Goal: Task Accomplishment & Management: Use online tool/utility

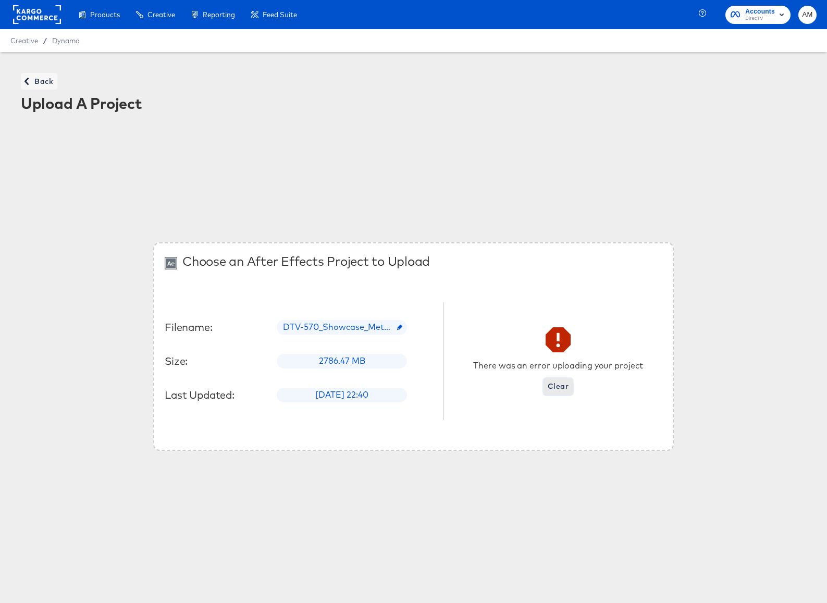
click at [551, 382] on span "Clear" at bounding box center [558, 386] width 21 height 13
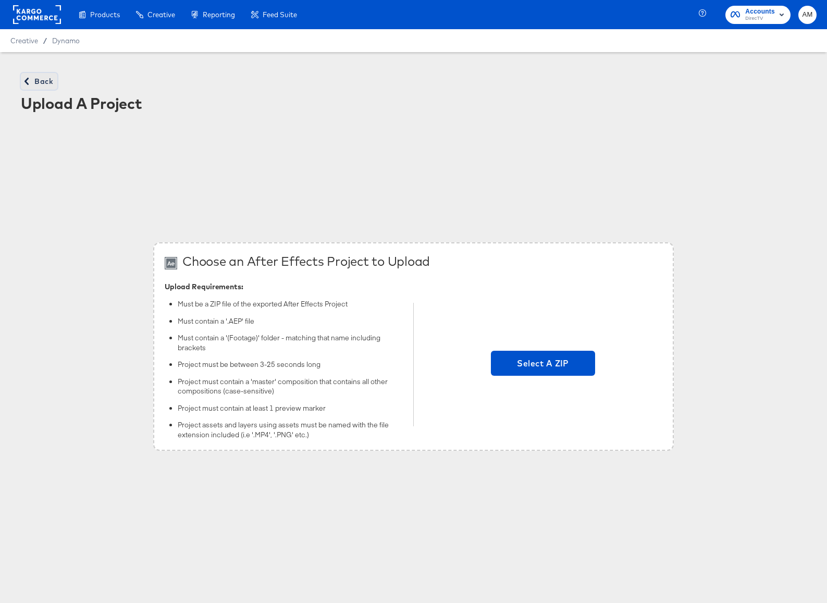
click at [34, 84] on span "Back" at bounding box center [39, 81] width 28 height 13
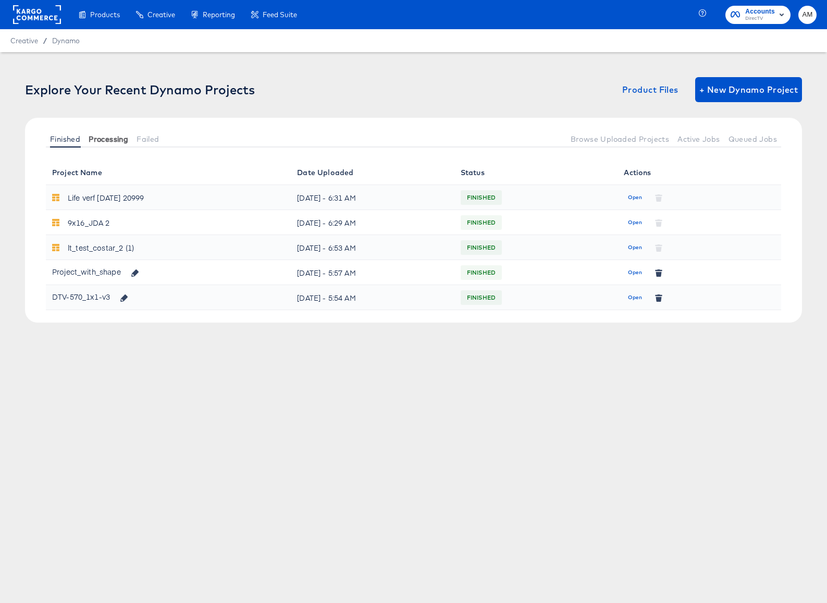
click at [109, 143] on span "Processing" at bounding box center [109, 139] width 40 height 8
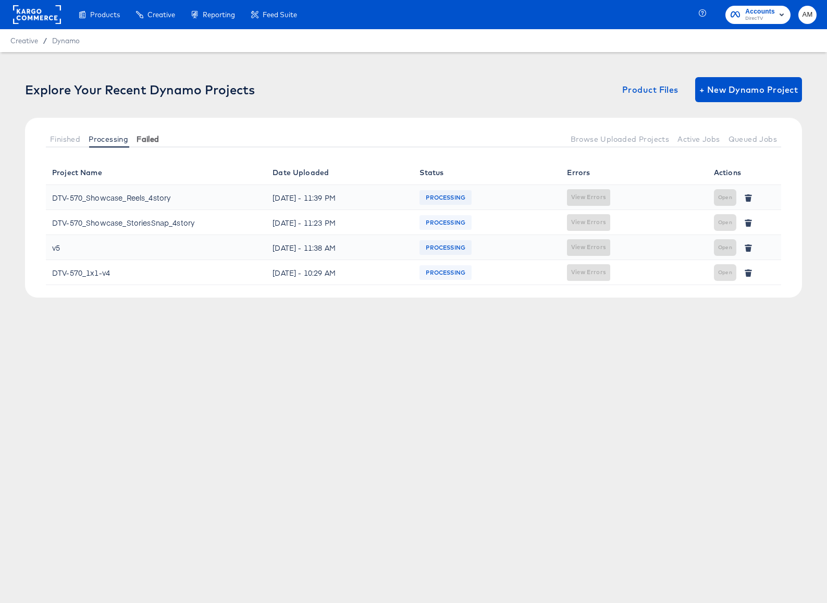
click at [141, 138] on span "Failed" at bounding box center [148, 139] width 22 height 8
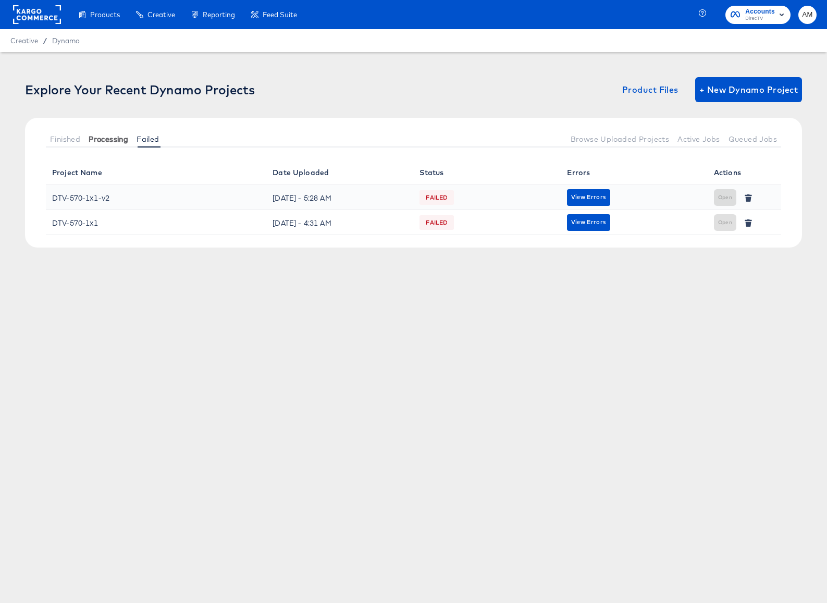
click at [103, 137] on span "Processing" at bounding box center [109, 139] width 40 height 8
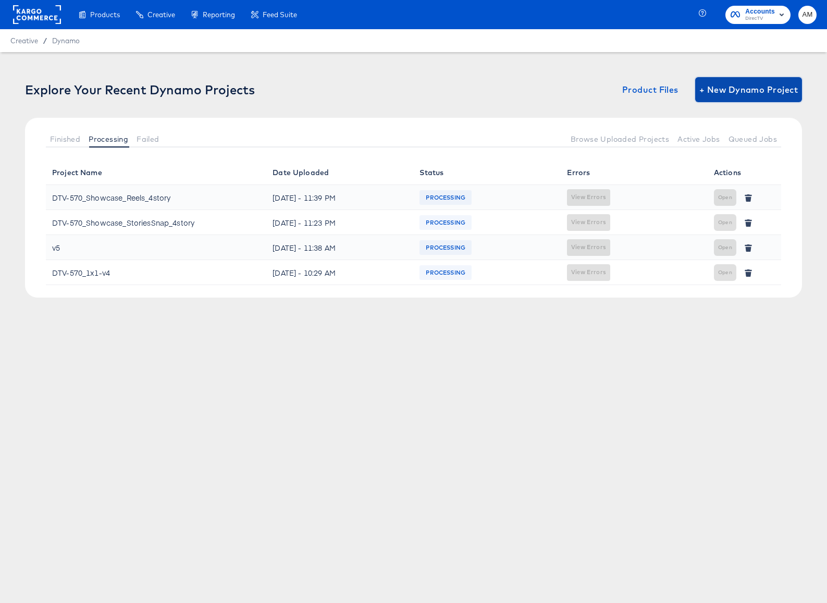
click at [746, 89] on span "+ New Dynamo Project" at bounding box center [749, 89] width 99 height 15
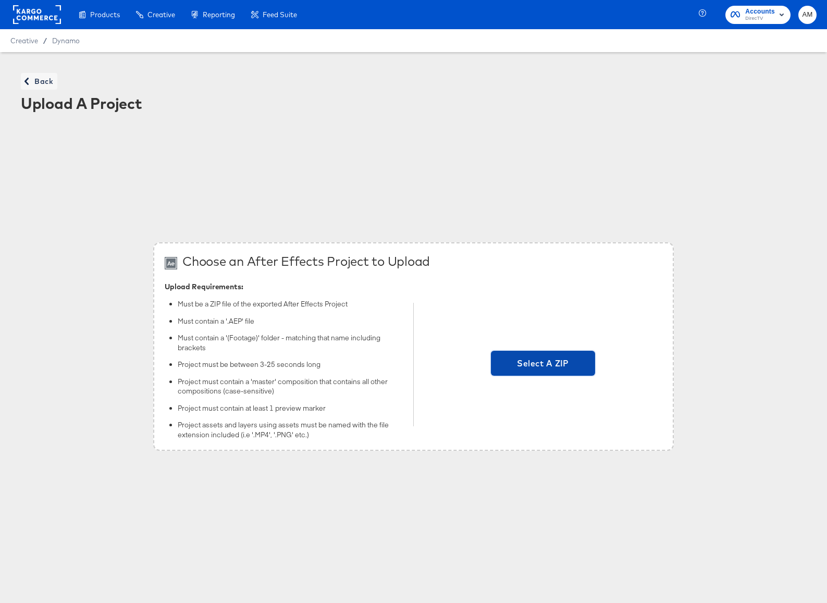
click at [526, 368] on span "Select A ZIP" at bounding box center [543, 363] width 96 height 15
click at [543, 365] on input "Select A ZIP" at bounding box center [543, 365] width 0 height 0
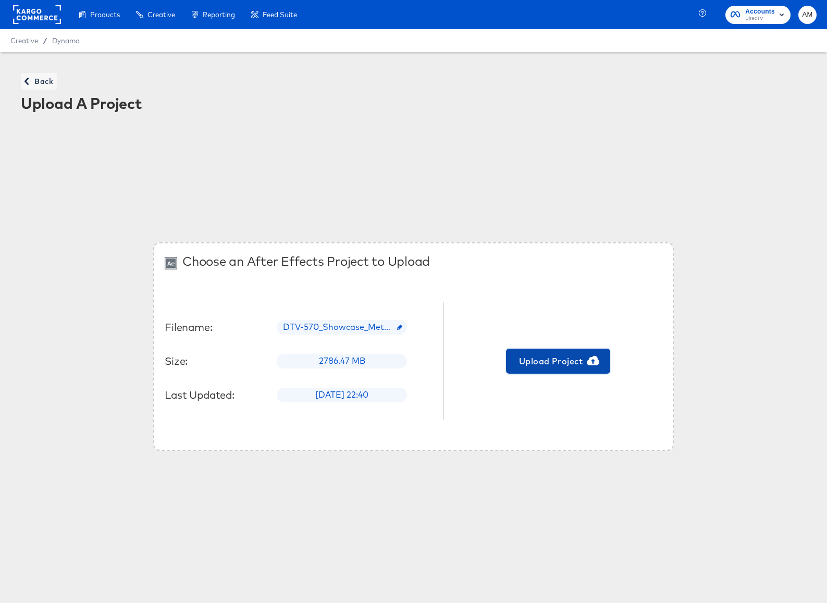
click at [567, 363] on span "Upload Project" at bounding box center [558, 361] width 96 height 15
click at [24, 81] on icon "button" at bounding box center [26, 81] width 7 height 7
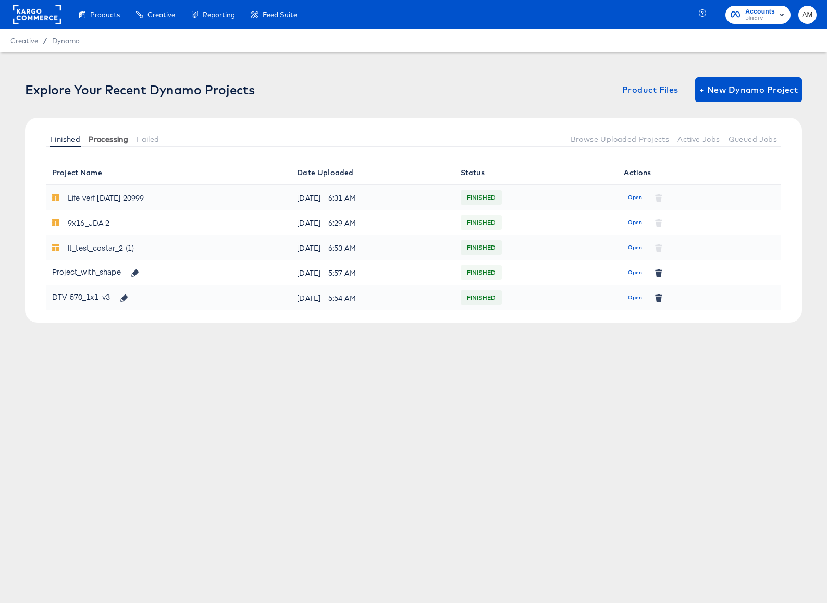
click at [113, 137] on span "Processing" at bounding box center [109, 139] width 40 height 8
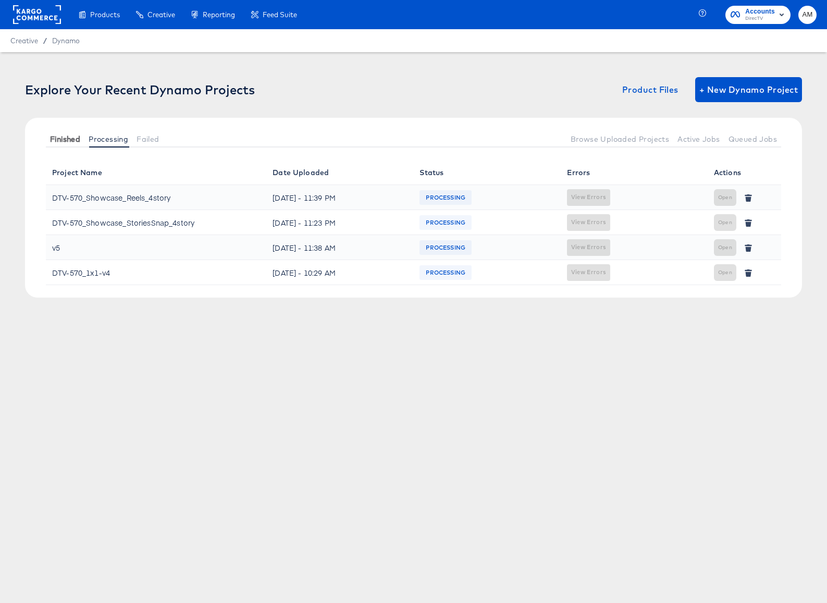
click at [56, 136] on span "Finished" at bounding box center [65, 139] width 30 height 8
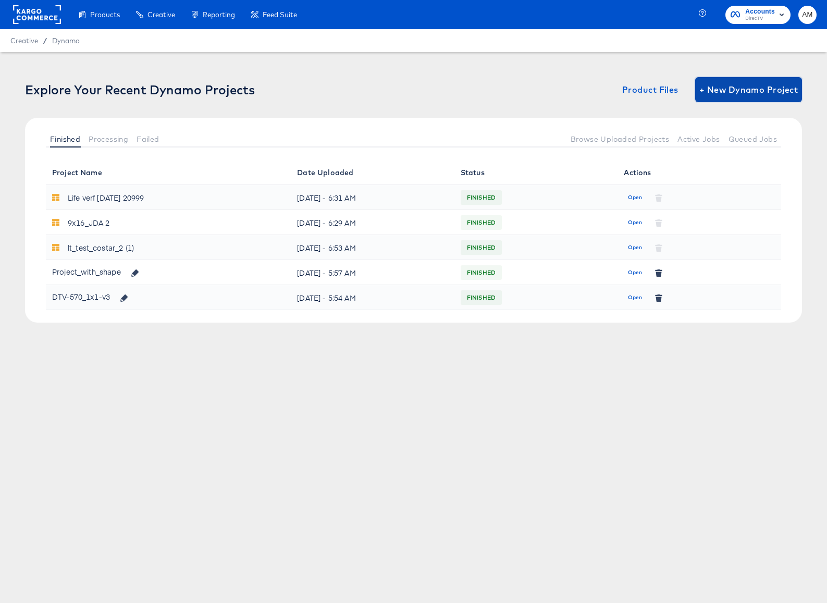
click at [744, 96] on span "+ New Dynamo Project" at bounding box center [749, 89] width 99 height 15
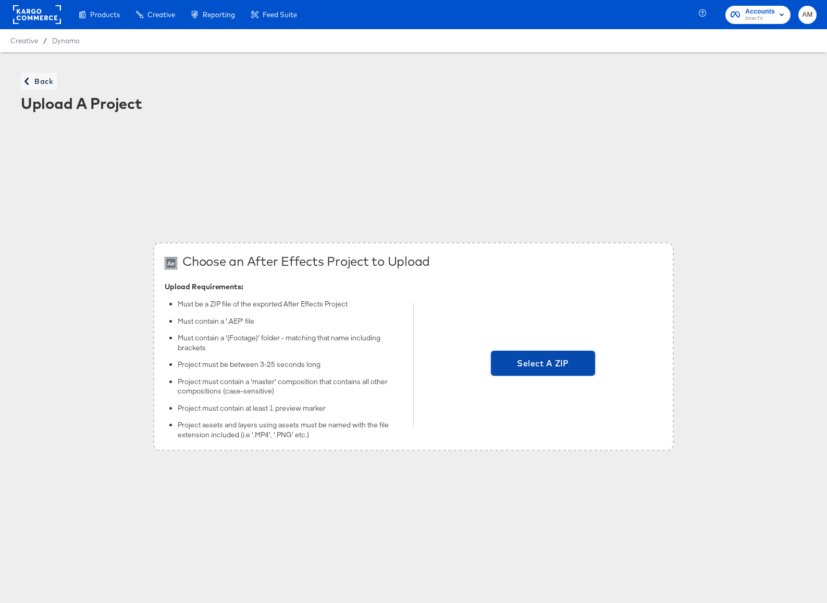
click at [544, 364] on span "Select A ZIP" at bounding box center [543, 363] width 96 height 15
click at [543, 365] on input "Select A ZIP" at bounding box center [543, 365] width 0 height 0
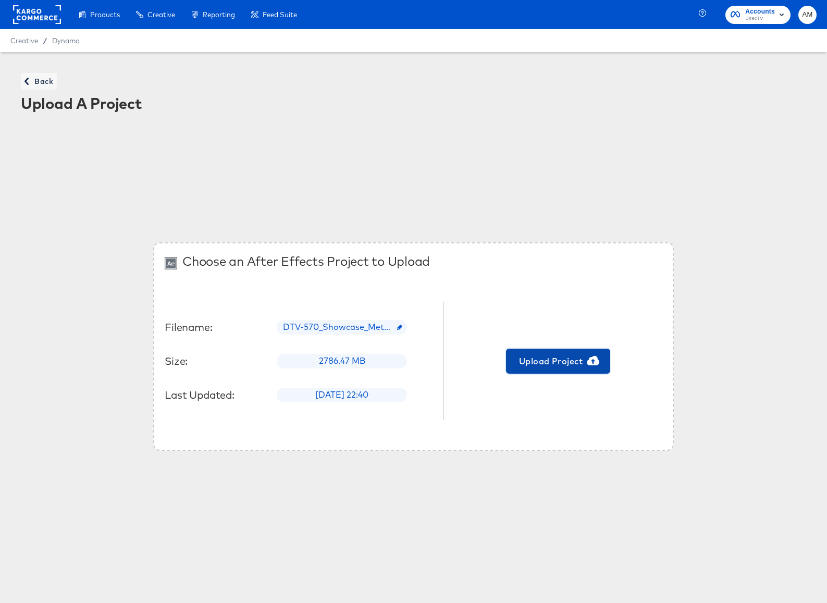
click at [552, 359] on span "Upload Project" at bounding box center [558, 361] width 96 height 15
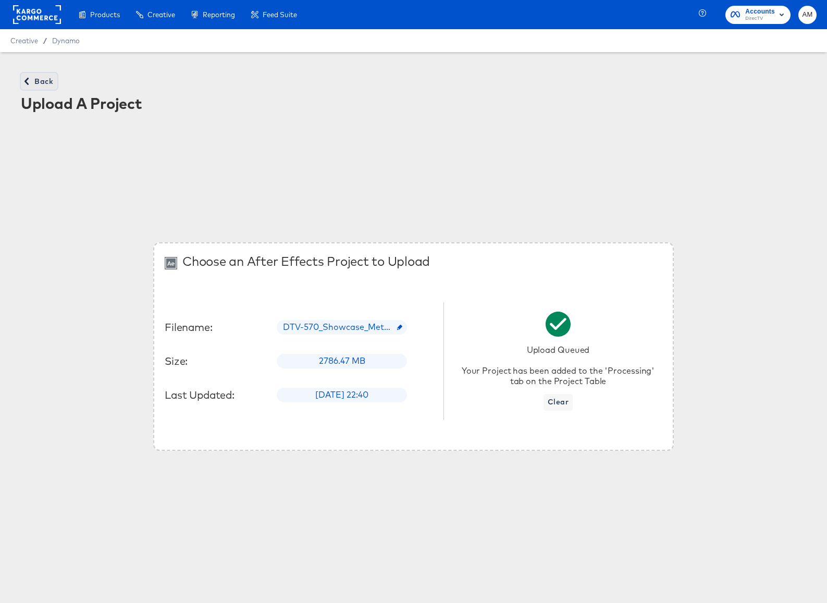
click at [41, 82] on span "Back" at bounding box center [39, 81] width 28 height 13
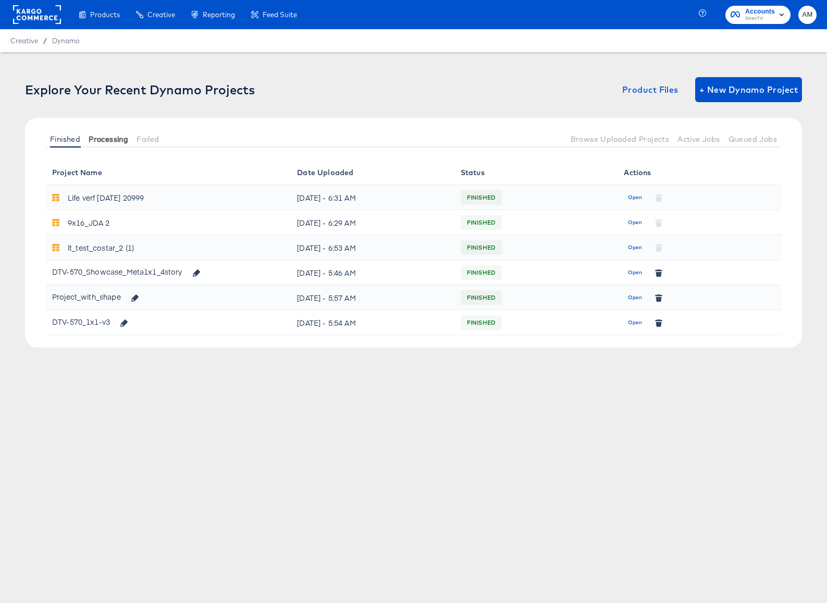
click at [115, 139] on span "Processing" at bounding box center [109, 139] width 40 height 8
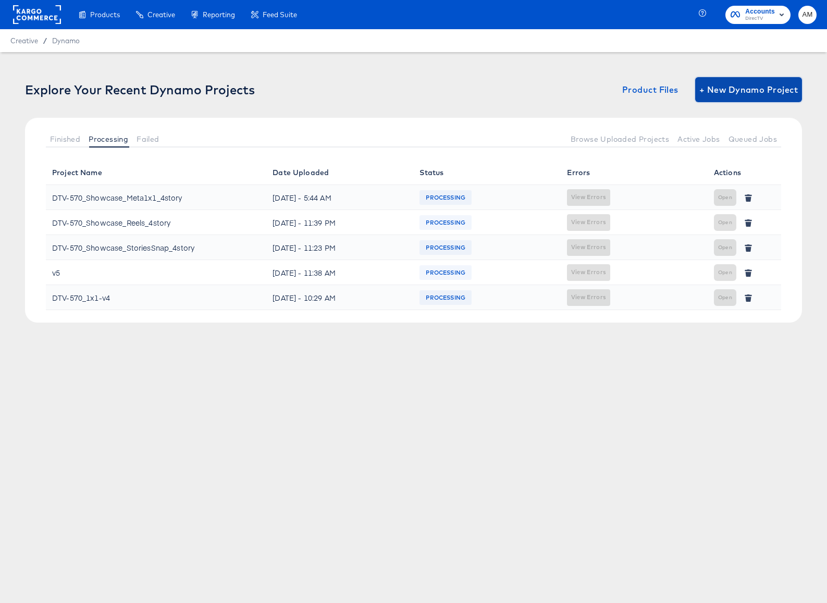
click at [757, 88] on span "+ New Dynamo Project" at bounding box center [749, 89] width 99 height 15
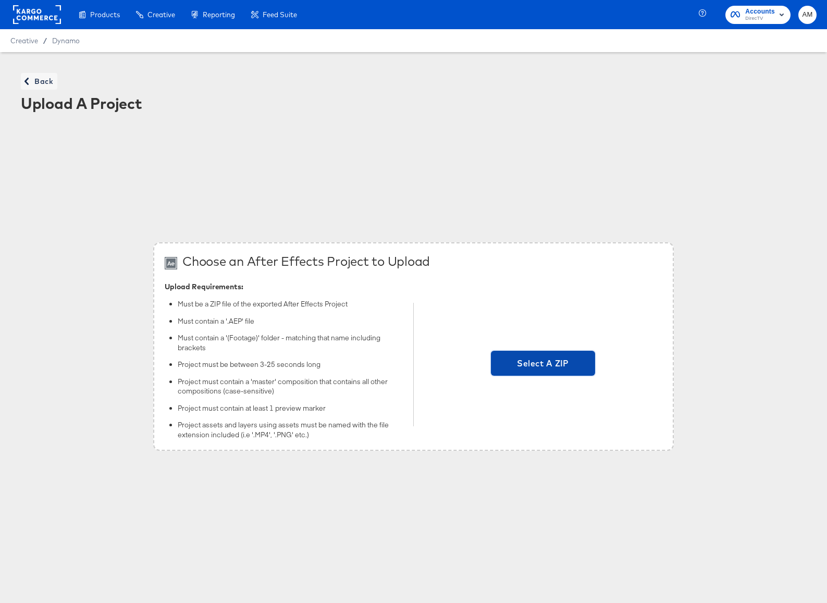
click at [565, 364] on span "Select A ZIP" at bounding box center [543, 363] width 96 height 15
click at [543, 365] on input "Select A ZIP" at bounding box center [543, 365] width 0 height 0
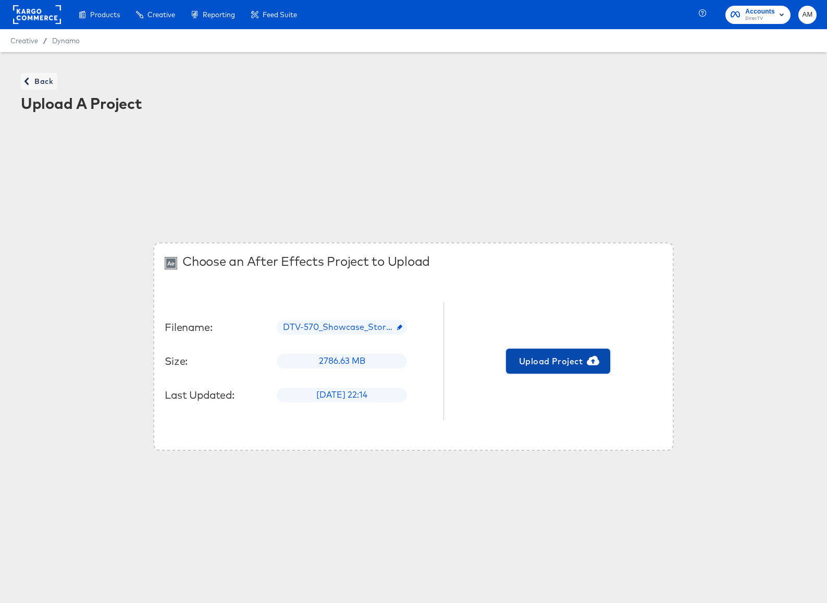
click at [565, 366] on span "Upload Project" at bounding box center [558, 361] width 96 height 15
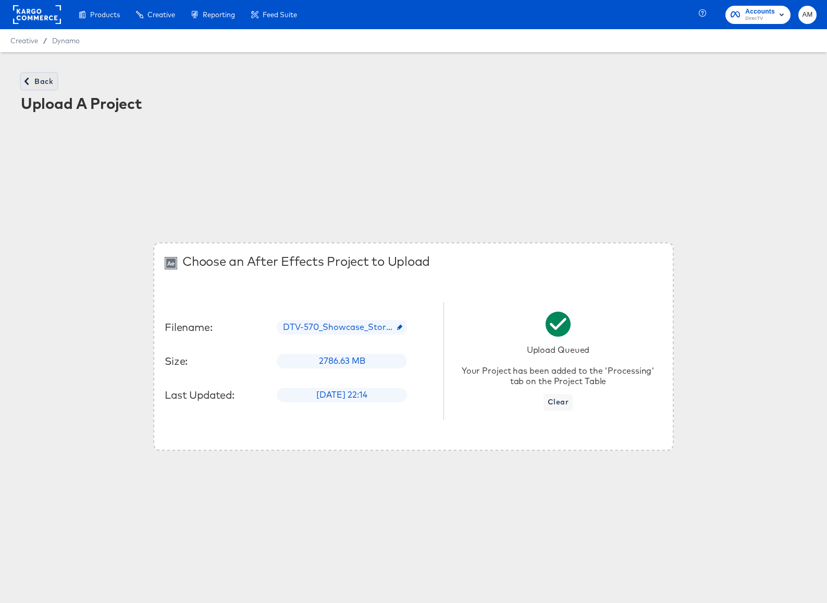
click at [40, 80] on span "Back" at bounding box center [39, 81] width 28 height 13
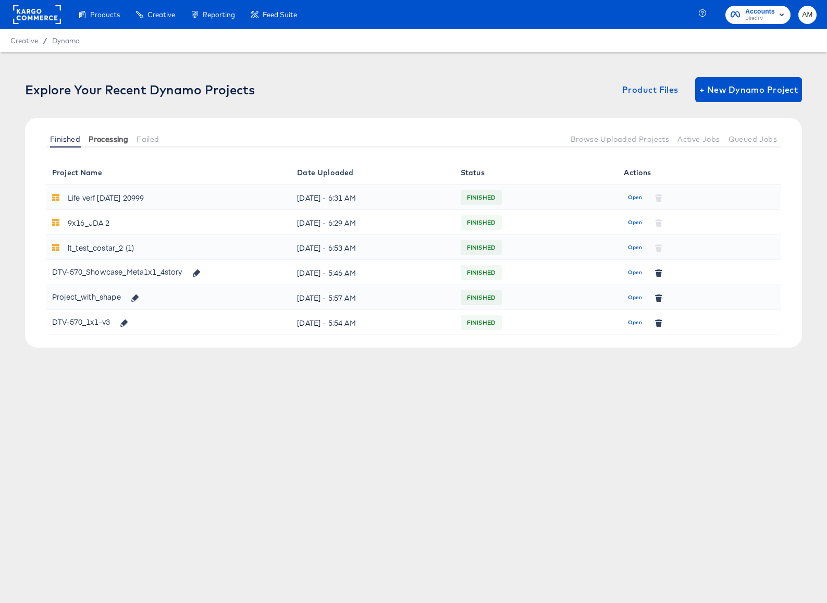
click at [119, 137] on span "Processing" at bounding box center [109, 139] width 40 height 8
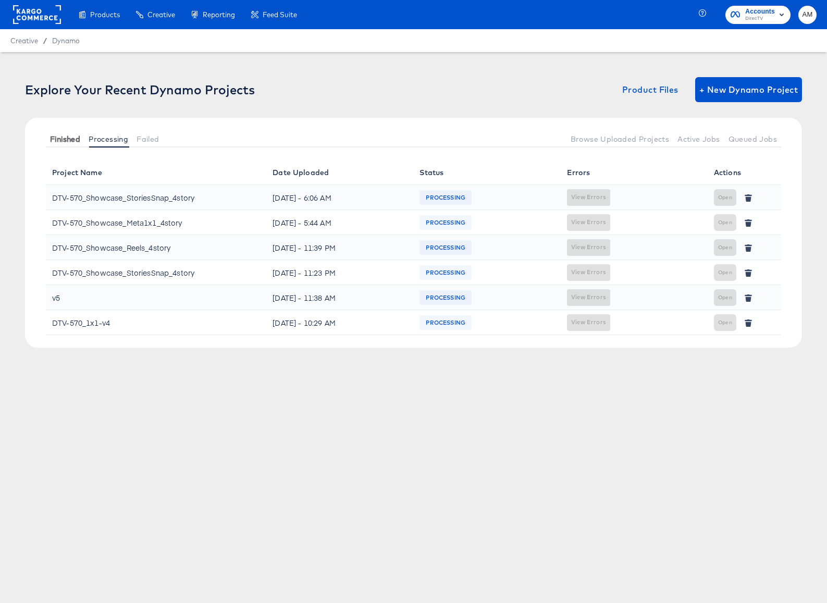
click at [75, 139] on span "Finished" at bounding box center [65, 139] width 30 height 8
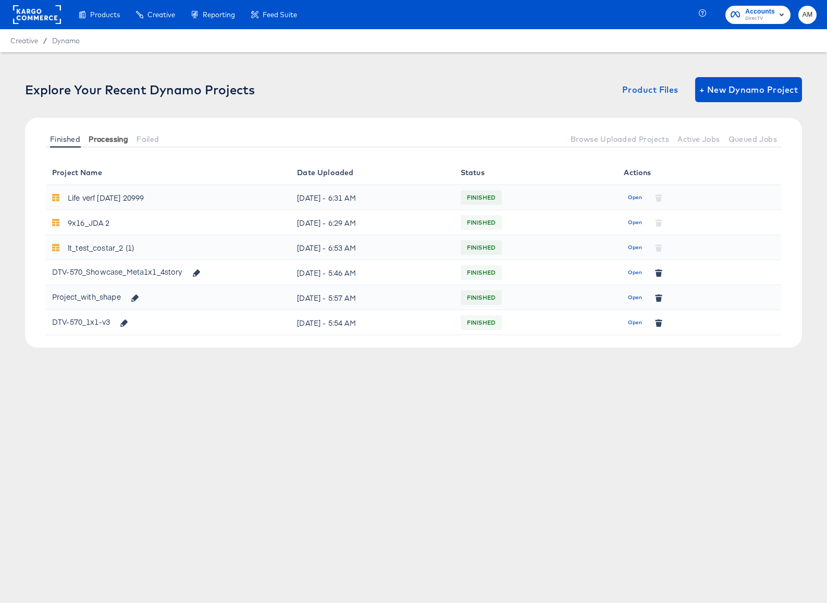
click at [102, 136] on span "Processing" at bounding box center [109, 139] width 40 height 8
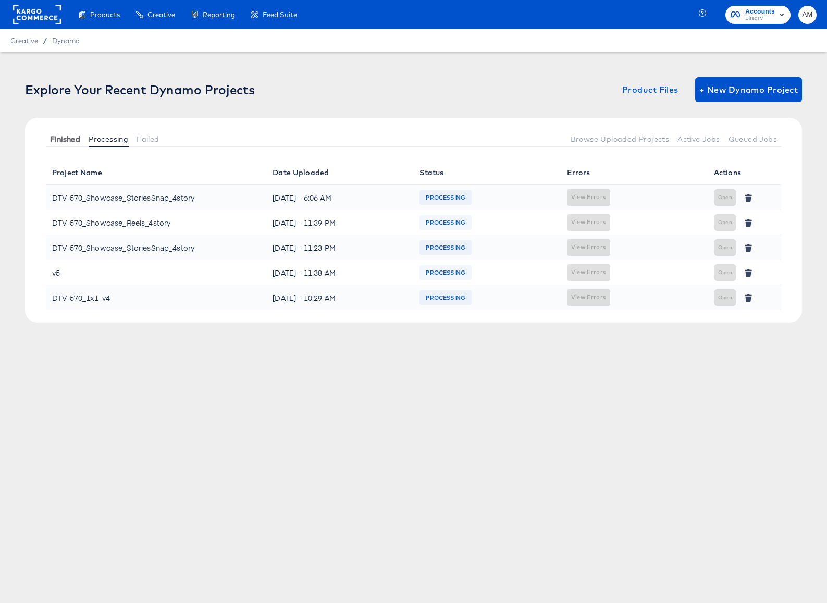
click at [68, 138] on span "Finished" at bounding box center [65, 139] width 30 height 8
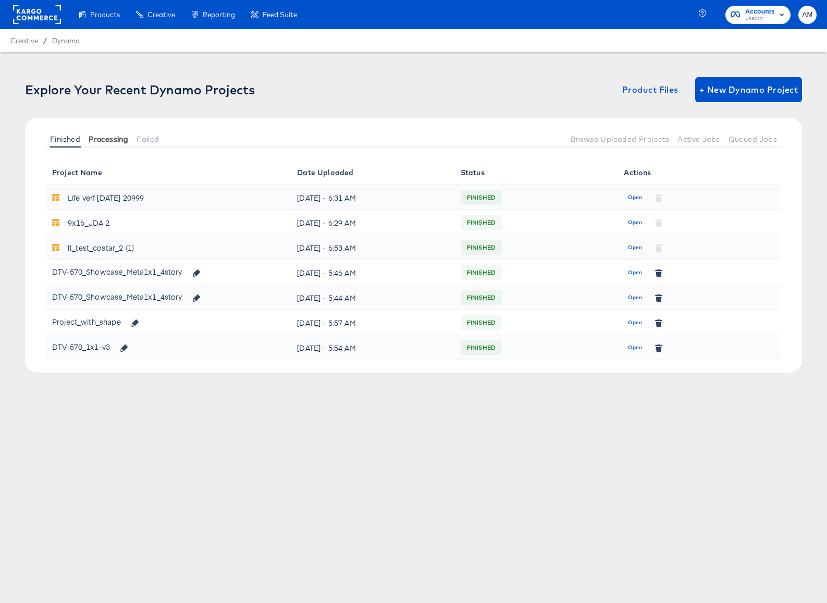
click at [103, 137] on span "Processing" at bounding box center [109, 139] width 40 height 8
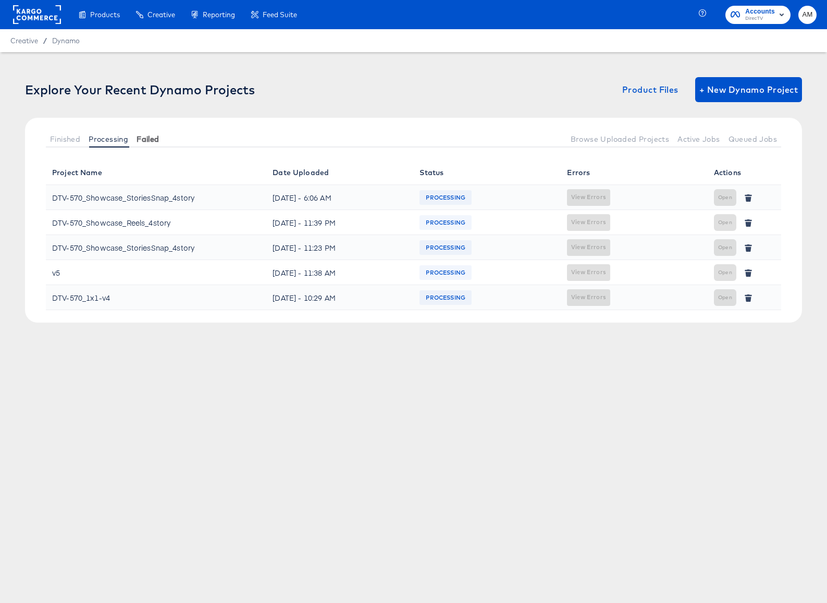
click at [154, 139] on span "Failed" at bounding box center [148, 139] width 22 height 8
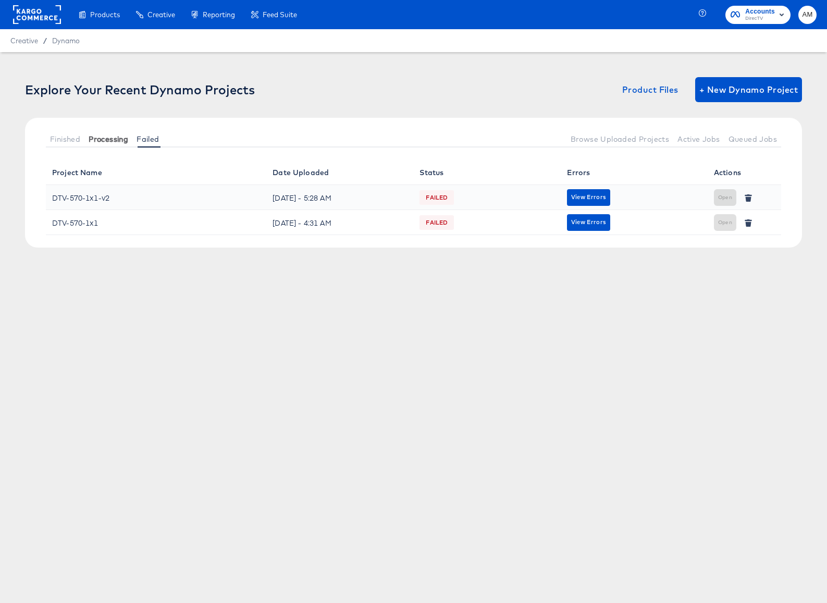
click at [117, 140] on span "Processing" at bounding box center [109, 139] width 40 height 8
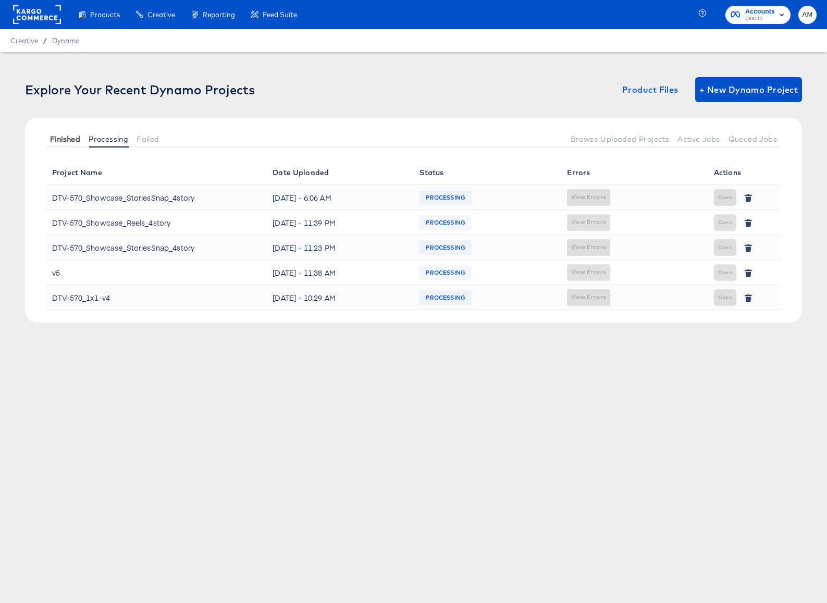
click at [60, 140] on span "Finished" at bounding box center [65, 139] width 30 height 8
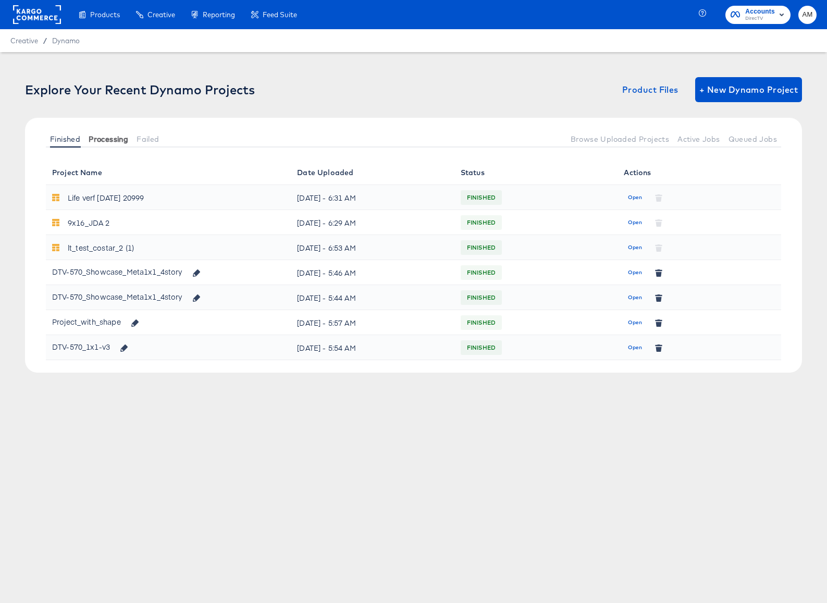
click at [102, 141] on span "Processing" at bounding box center [109, 139] width 40 height 8
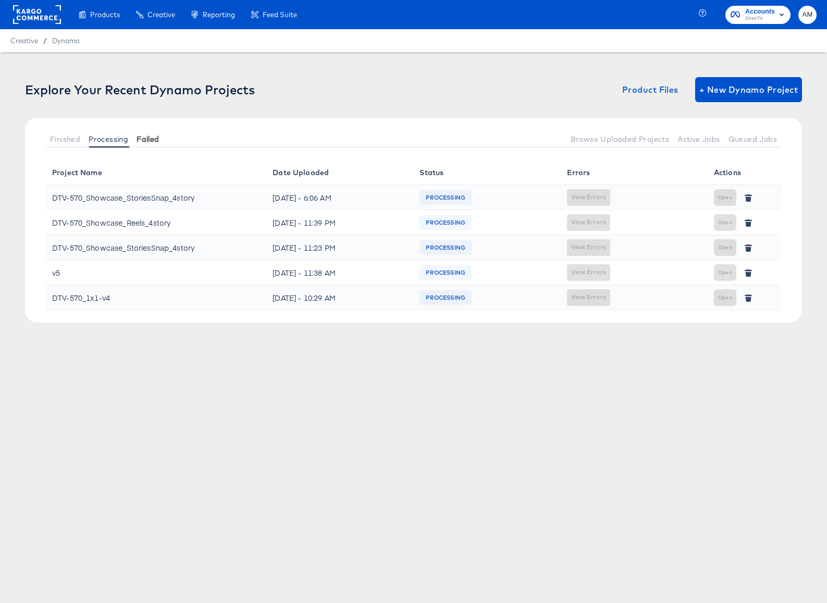
click at [158, 143] on button "Failed" at bounding box center [147, 138] width 31 height 17
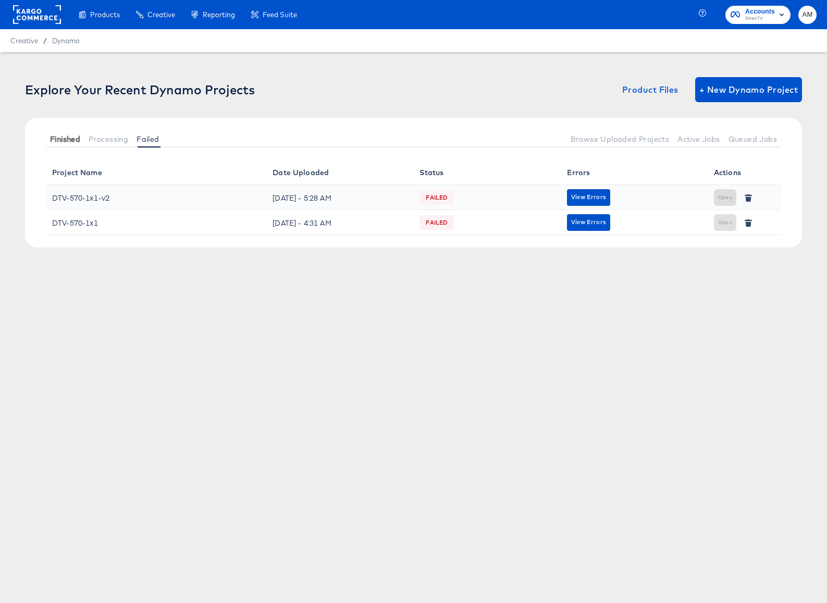
click at [70, 139] on span "Finished" at bounding box center [65, 139] width 30 height 8
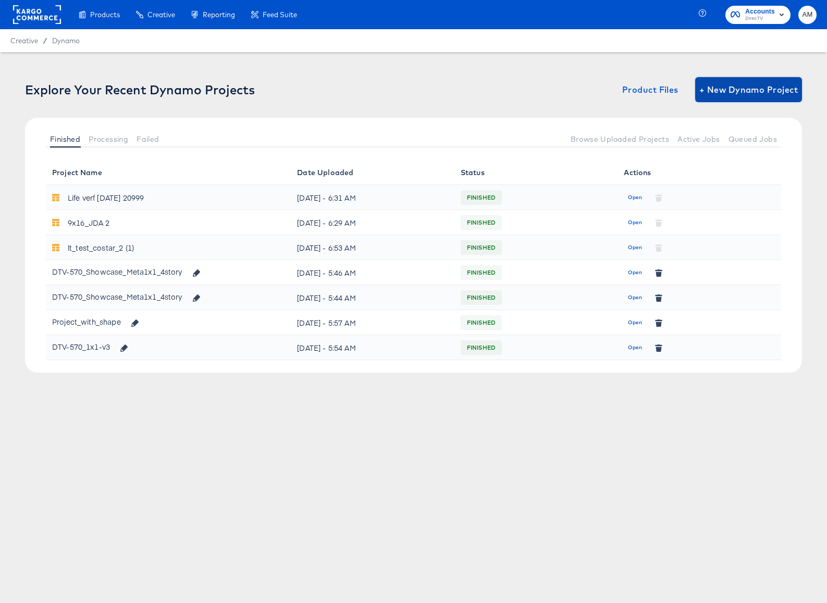
click at [746, 84] on span "+ New Dynamo Project" at bounding box center [749, 89] width 99 height 15
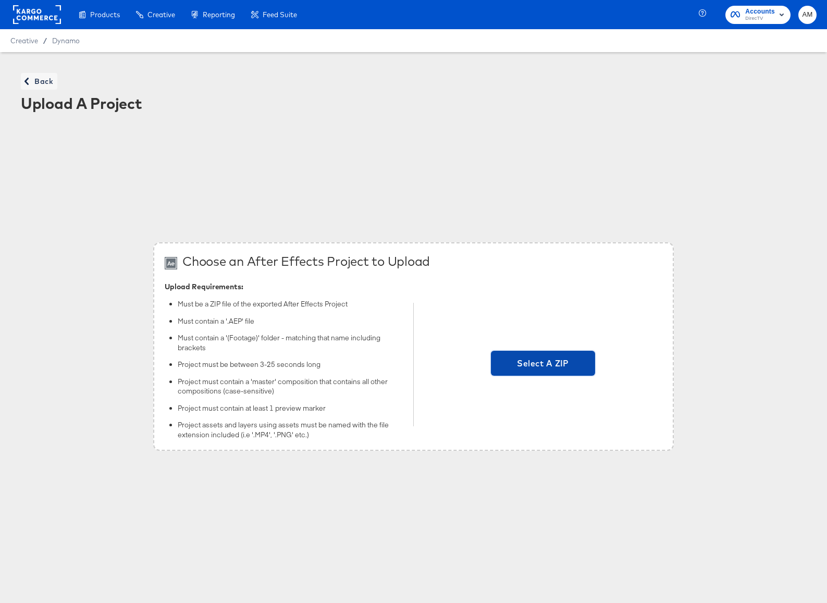
click at [531, 363] on span "Select A ZIP" at bounding box center [543, 363] width 96 height 15
click at [543, 365] on input "Select A ZIP" at bounding box center [543, 365] width 0 height 0
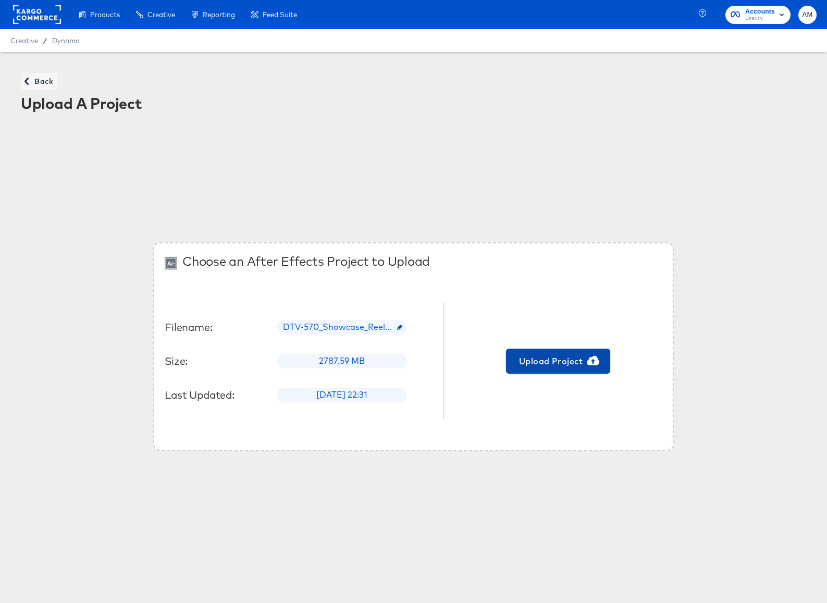
click at [546, 366] on span "Upload Project" at bounding box center [558, 361] width 96 height 15
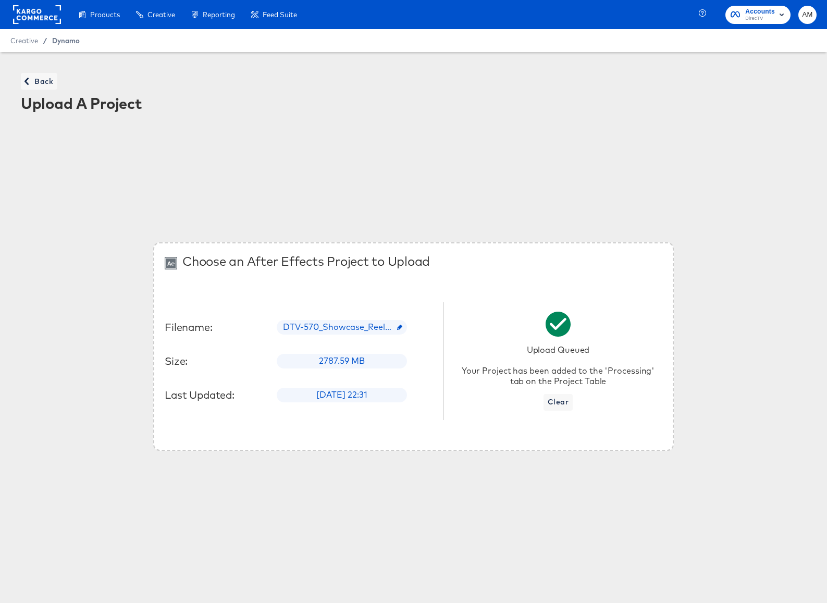
click at [60, 40] on span "Dynamo" at bounding box center [66, 40] width 28 height 8
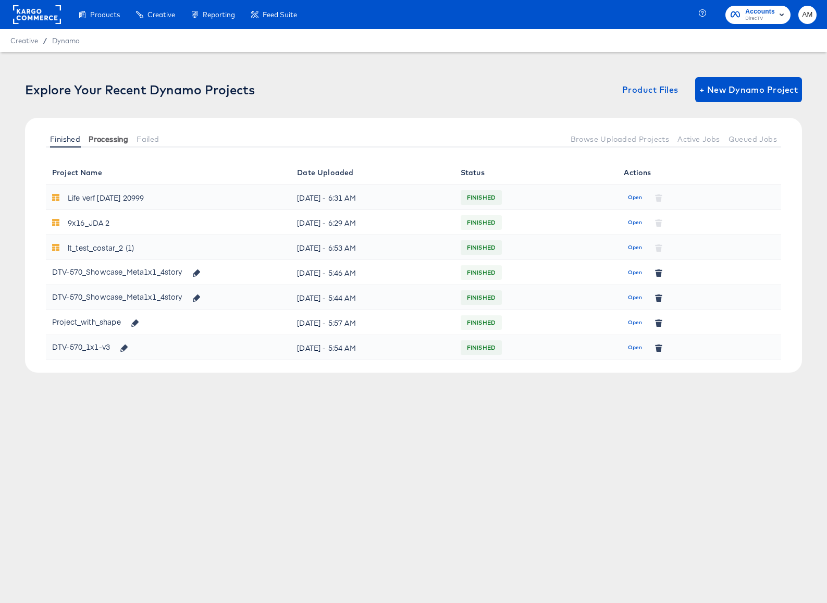
click at [104, 135] on span "Processing" at bounding box center [109, 139] width 40 height 8
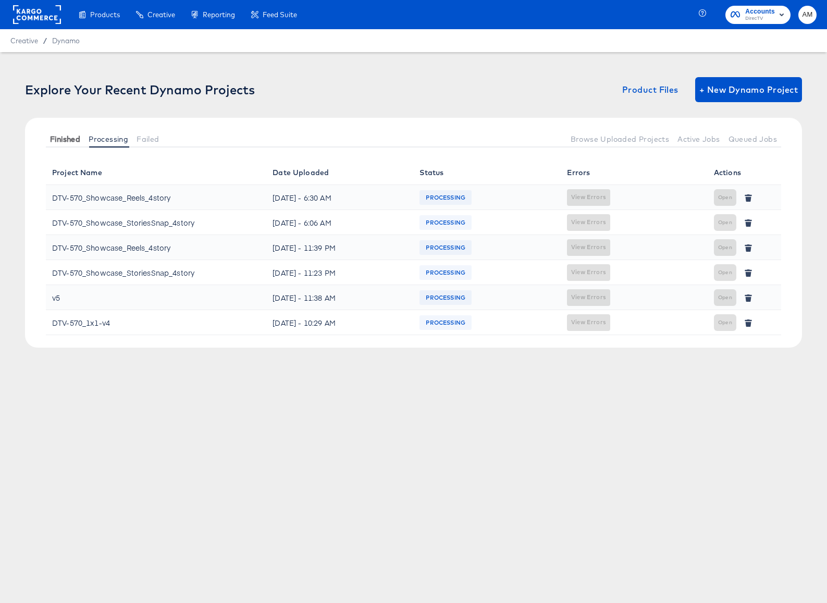
click at [75, 138] on span "Finished" at bounding box center [65, 139] width 30 height 8
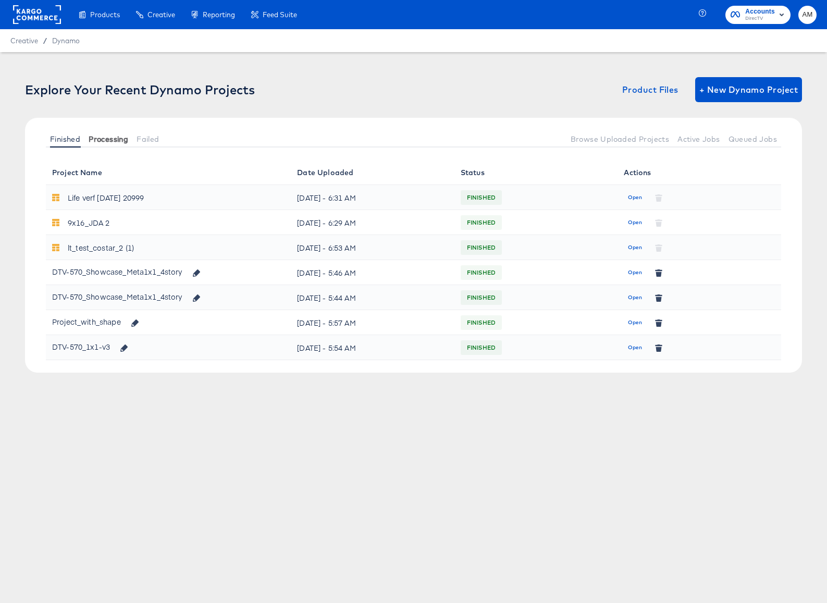
click at [109, 136] on span "Processing" at bounding box center [109, 139] width 40 height 8
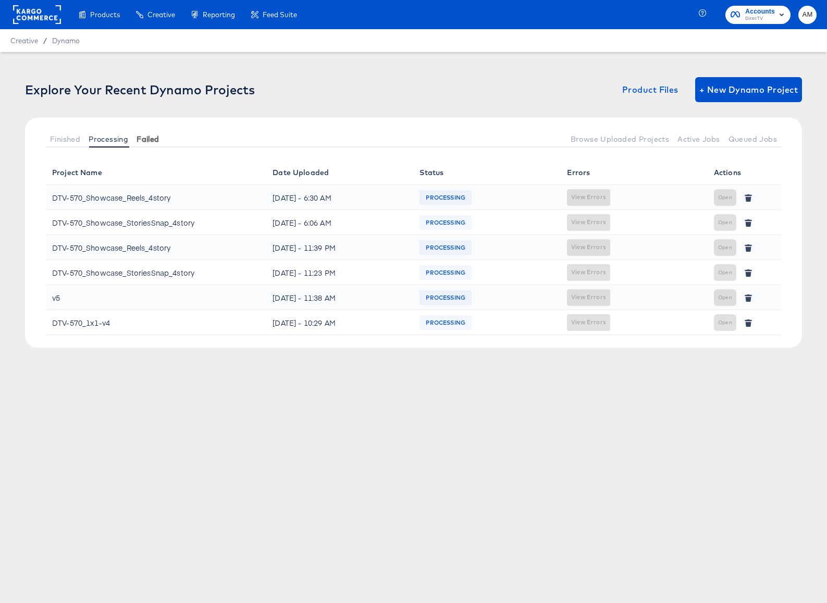
click at [153, 141] on span "Failed" at bounding box center [148, 139] width 22 height 8
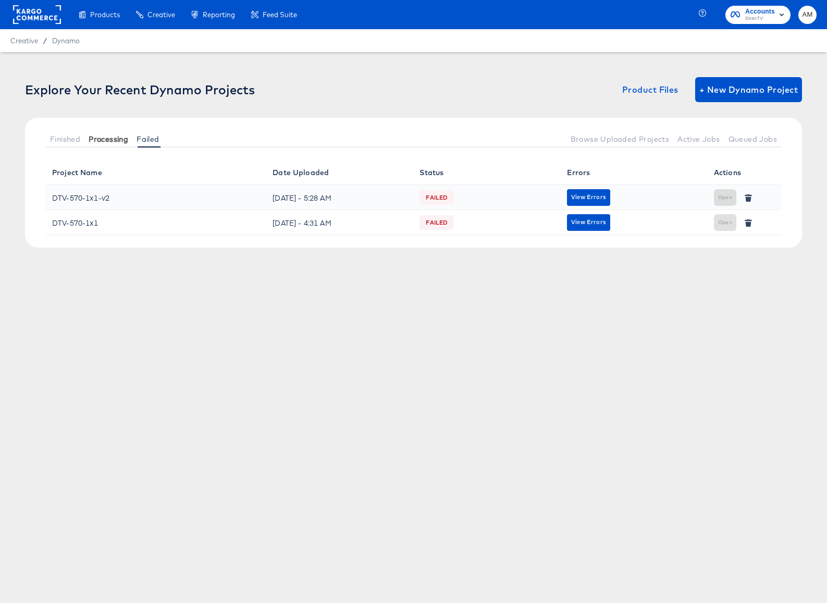
click at [113, 141] on span "Processing" at bounding box center [109, 139] width 40 height 8
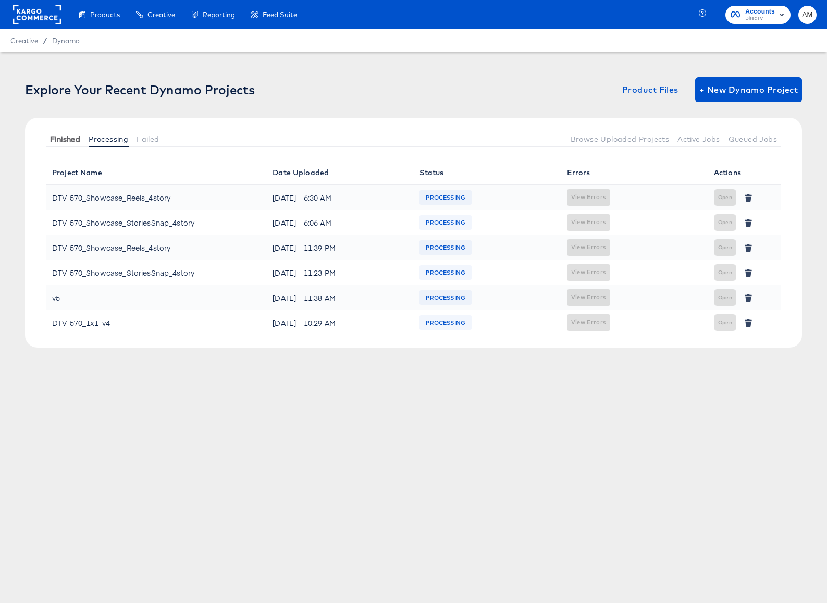
click at [72, 141] on span "Finished" at bounding box center [65, 139] width 30 height 8
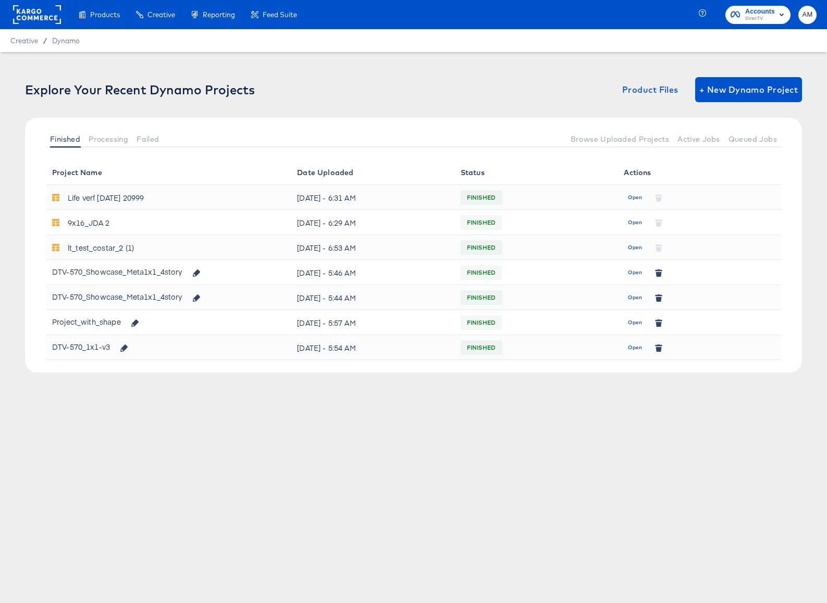
click at [372, 73] on div "Explore Your Recent Dynamo Projects Product Files + New Dynamo Project Finished…" at bounding box center [413, 232] width 827 height 361
click at [111, 138] on span "Processing" at bounding box center [109, 139] width 40 height 8
